Goal: Find specific page/section: Find specific page/section

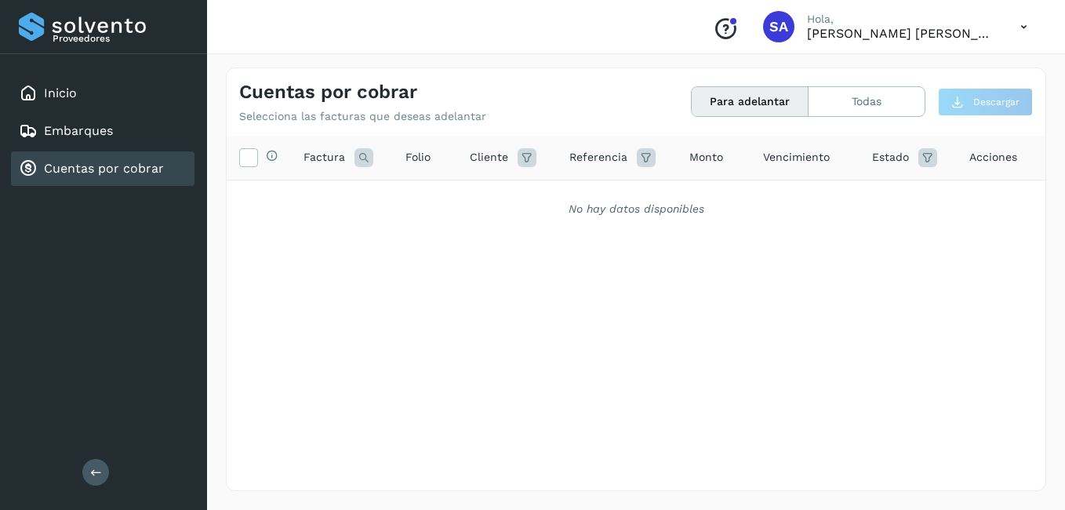
click at [140, 169] on link "Cuentas por cobrar" at bounding box center [104, 168] width 120 height 15
click at [114, 175] on link "Cuentas por cobrar" at bounding box center [104, 168] width 120 height 15
click at [65, 92] on link "Inicio" at bounding box center [60, 92] width 33 height 15
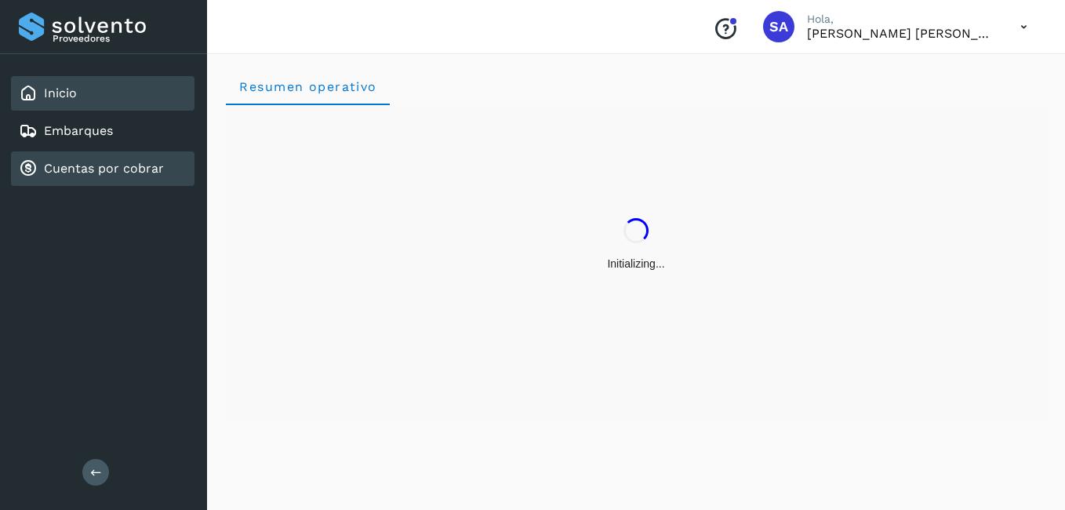
click at [82, 171] on link "Cuentas por cobrar" at bounding box center [104, 168] width 120 height 15
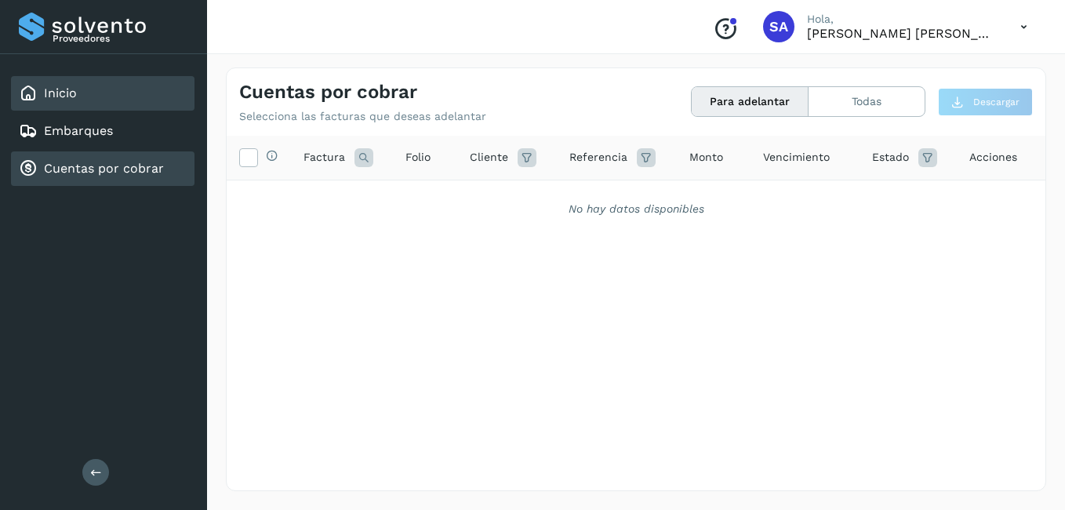
click at [67, 90] on link "Inicio" at bounding box center [60, 92] width 33 height 15
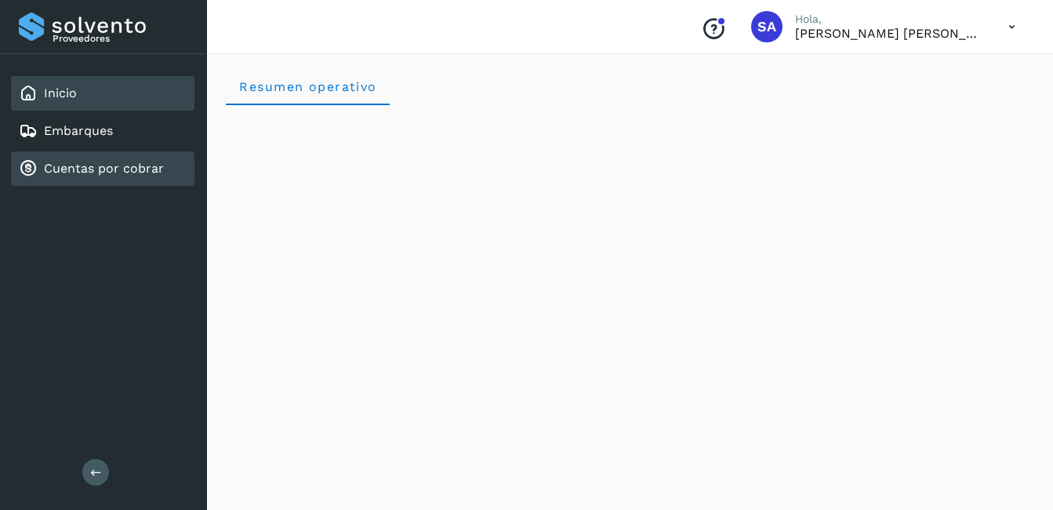
click at [90, 164] on link "Cuentas por cobrar" at bounding box center [104, 168] width 120 height 15
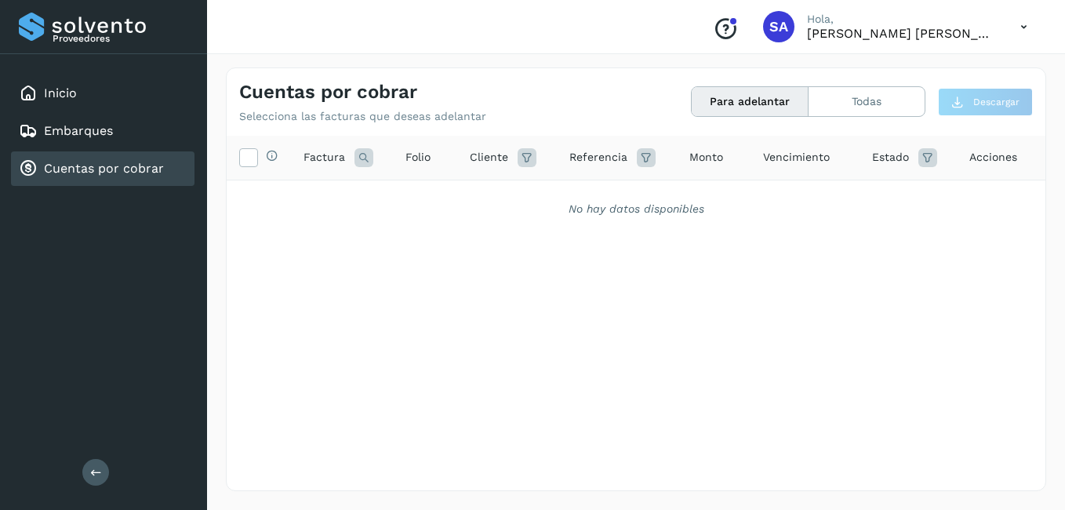
click at [114, 166] on link "Cuentas por cobrar" at bounding box center [104, 168] width 120 height 15
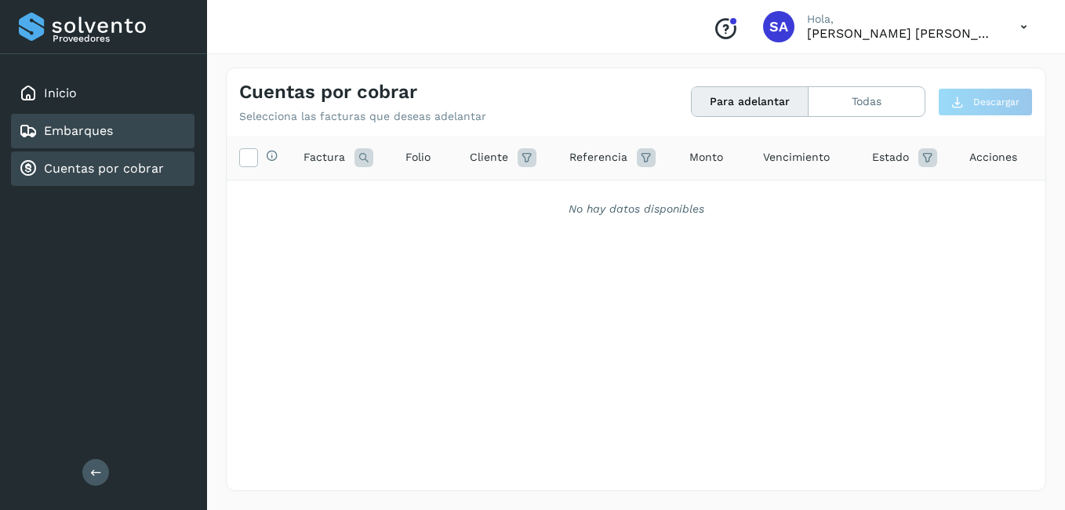
click at [100, 136] on link "Embarques" at bounding box center [78, 130] width 69 height 15
click at [99, 168] on link "Cuentas por cobrar" at bounding box center [104, 168] width 120 height 15
click at [93, 133] on link "Embarques" at bounding box center [78, 130] width 69 height 15
click at [93, 175] on link "Cuentas por cobrar" at bounding box center [104, 168] width 120 height 15
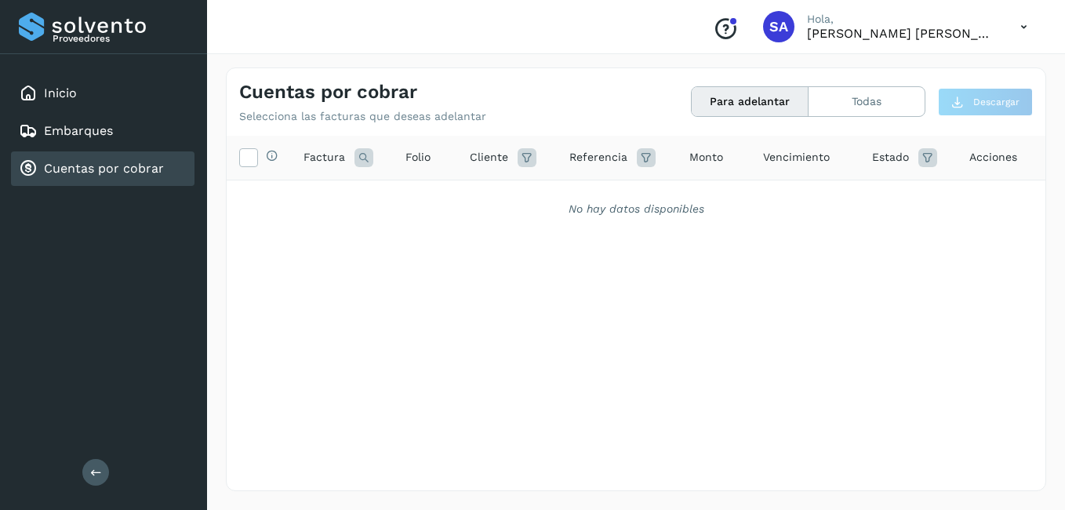
click at [84, 177] on div "Cuentas por cobrar" at bounding box center [91, 168] width 145 height 19
click at [63, 100] on link "Inicio" at bounding box center [60, 92] width 33 height 15
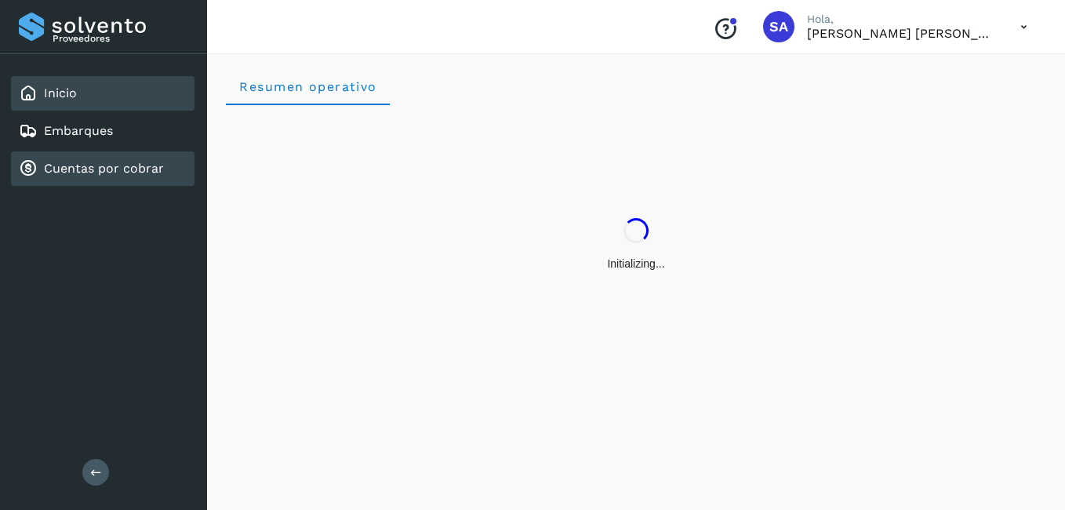
click at [81, 168] on link "Cuentas por cobrar" at bounding box center [104, 168] width 120 height 15
